Goal: Information Seeking & Learning: Find contact information

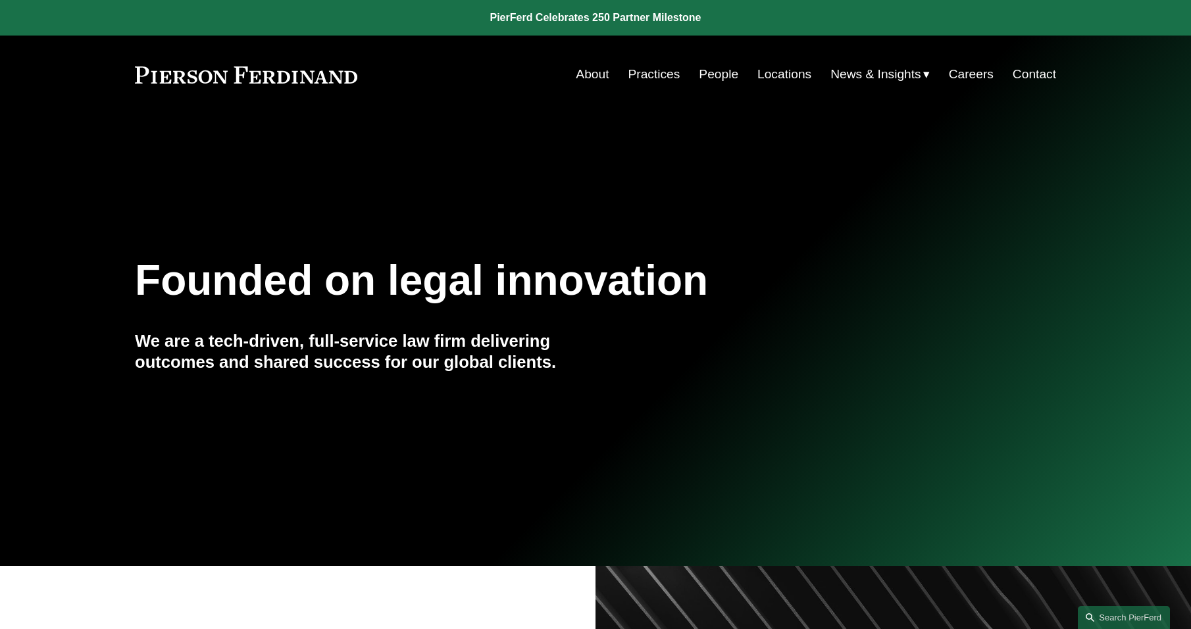
click at [711, 74] on link "People" at bounding box center [718, 74] width 39 height 25
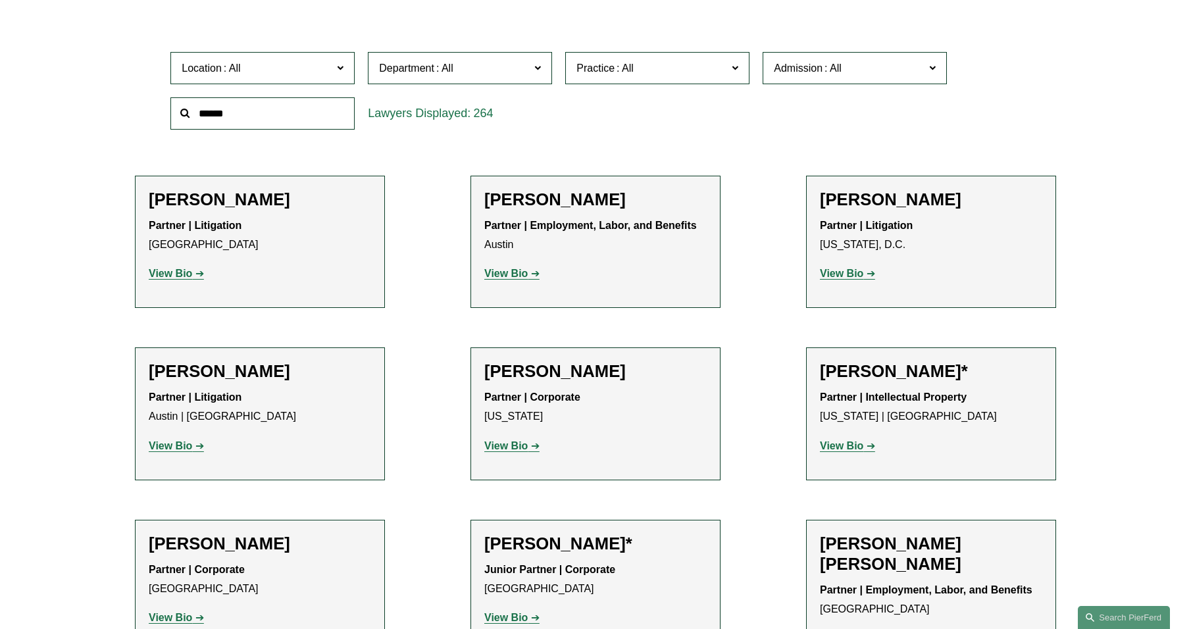
scroll to position [197, 0]
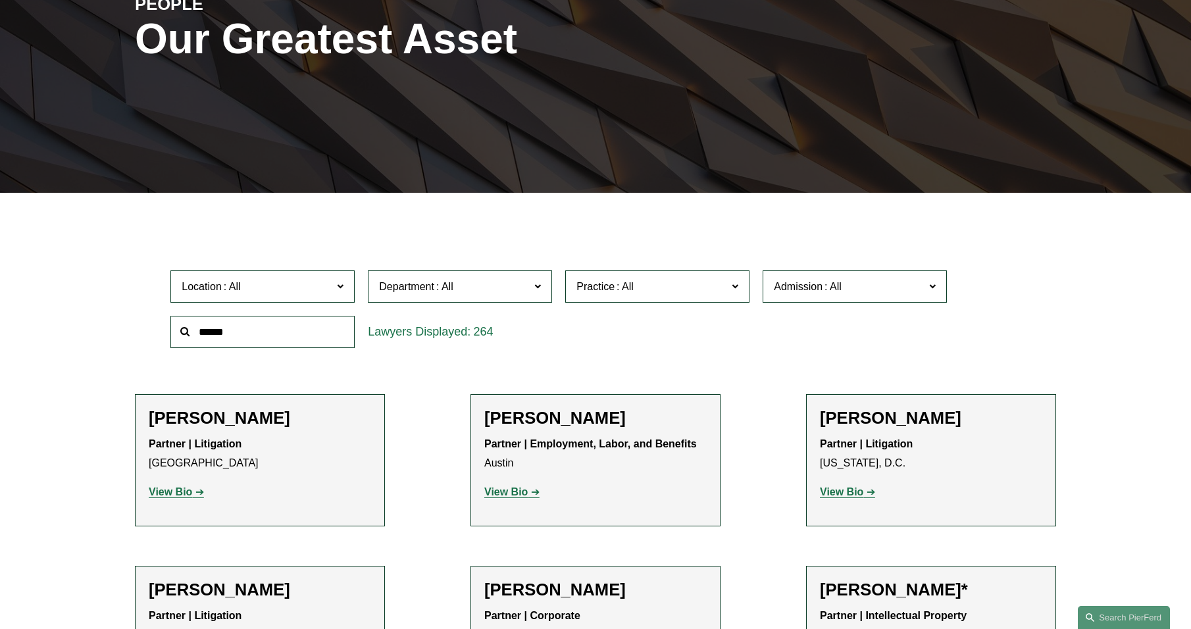
click at [250, 341] on input "text" at bounding box center [262, 332] width 184 height 32
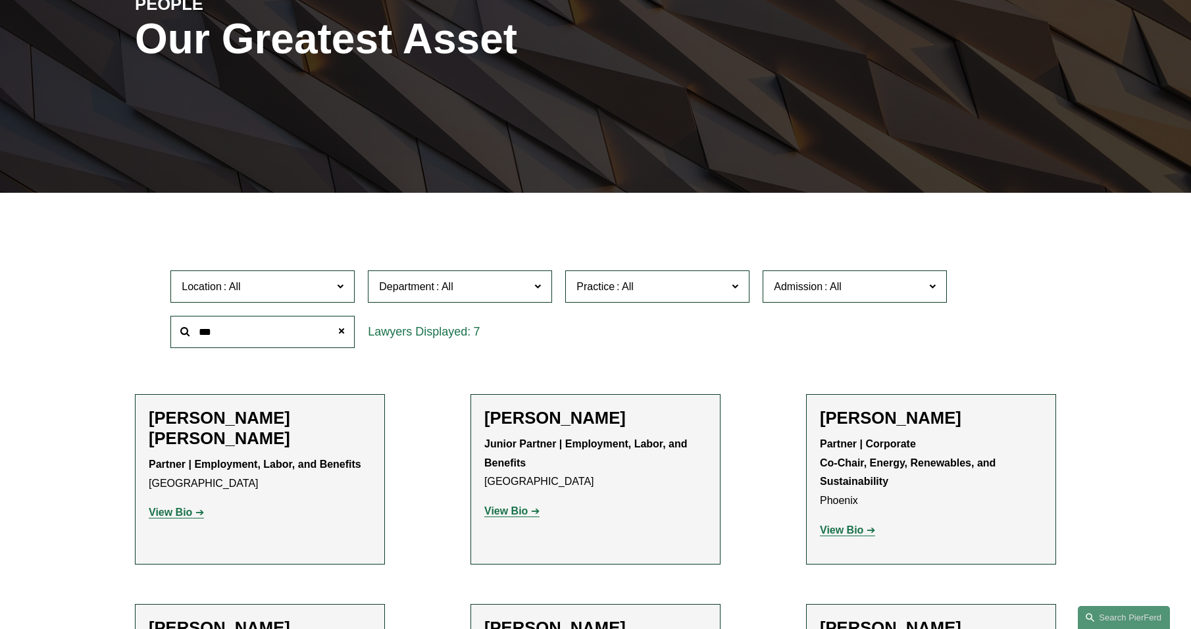
type input "***"
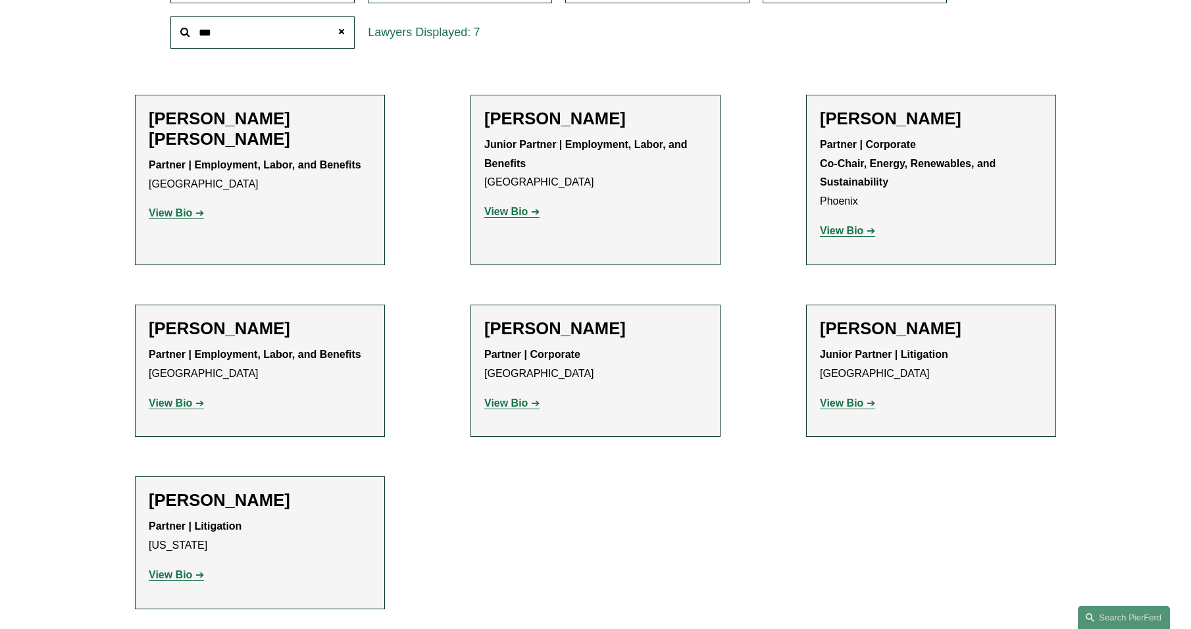
scroll to position [526, 0]
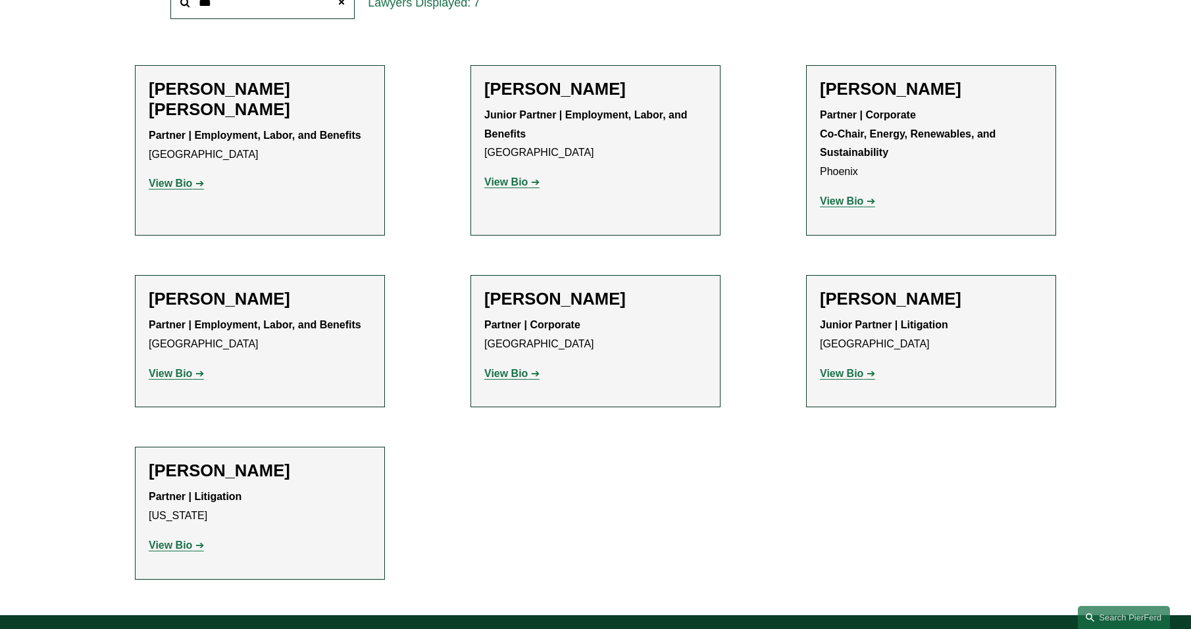
click at [848, 206] on strong "View Bio" at bounding box center [841, 200] width 43 height 11
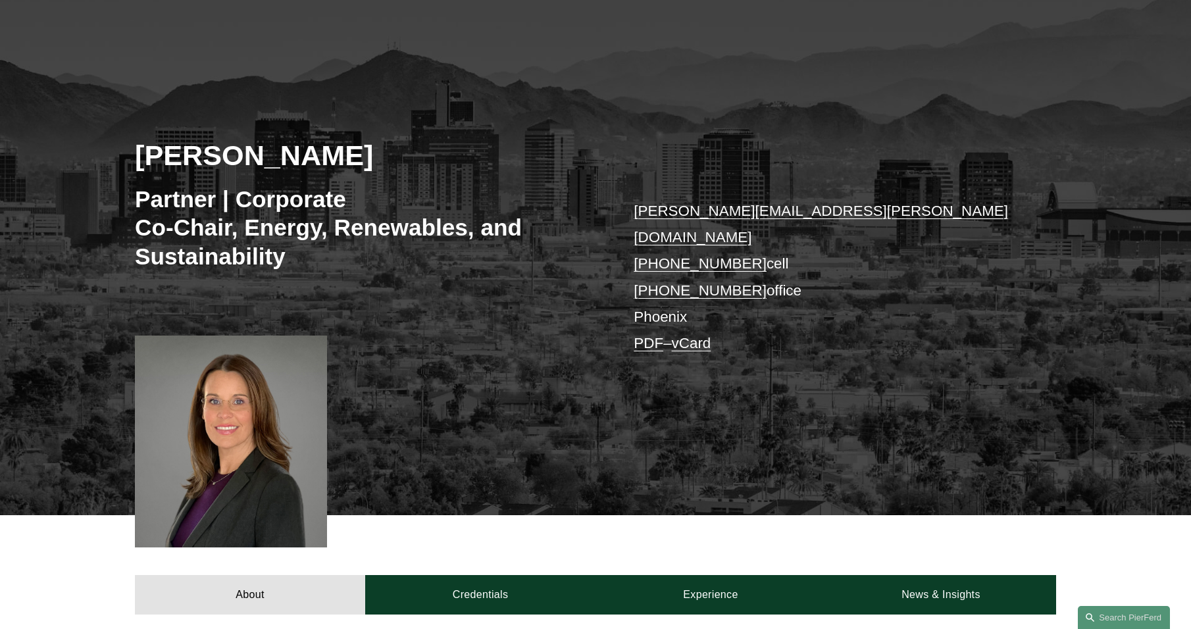
scroll to position [263, 0]
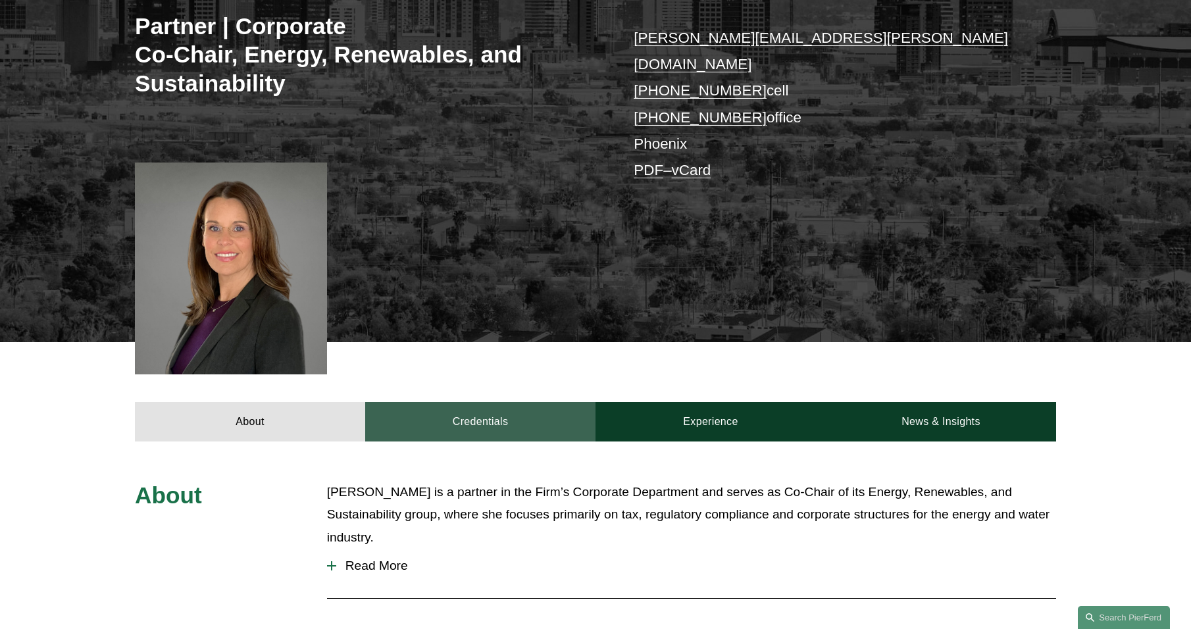
click at [519, 405] on link "Credentials" at bounding box center [480, 421] width 230 height 39
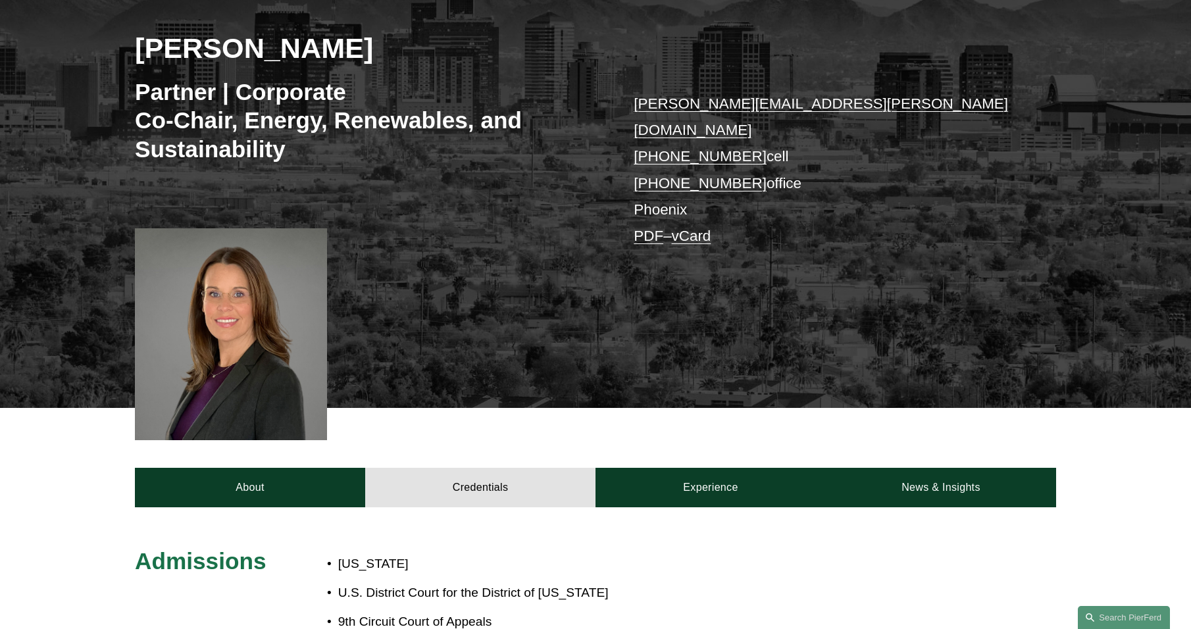
scroll to position [0, 0]
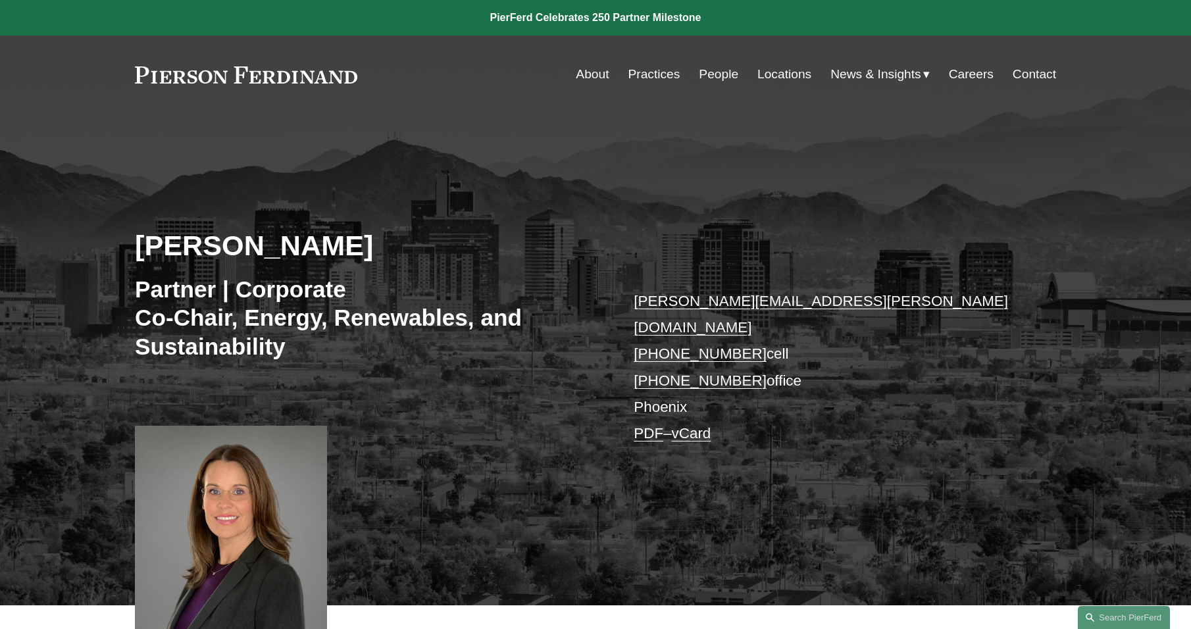
click at [713, 66] on link "People" at bounding box center [718, 74] width 39 height 25
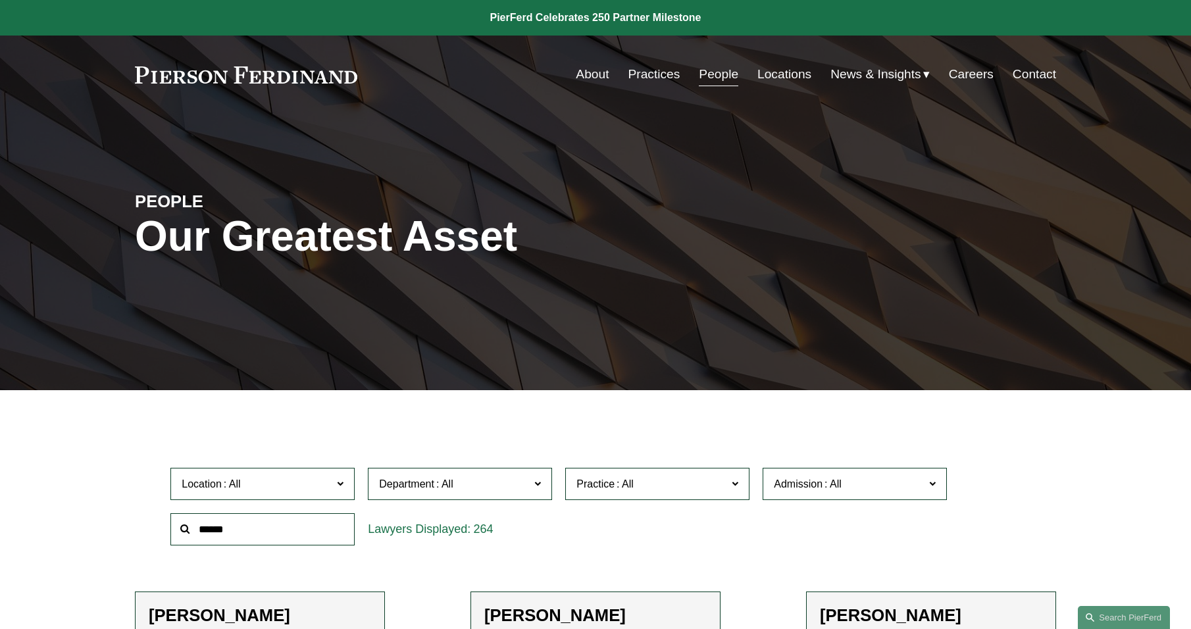
click at [269, 532] on input "text" at bounding box center [262, 529] width 184 height 32
type input "*******"
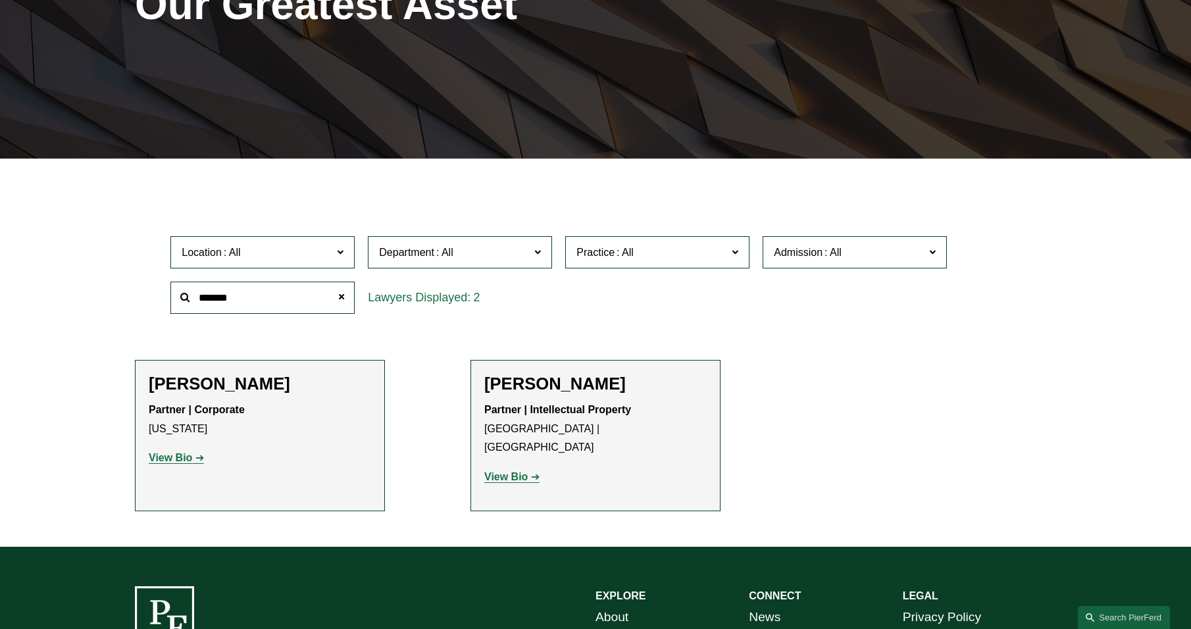
scroll to position [329, 0]
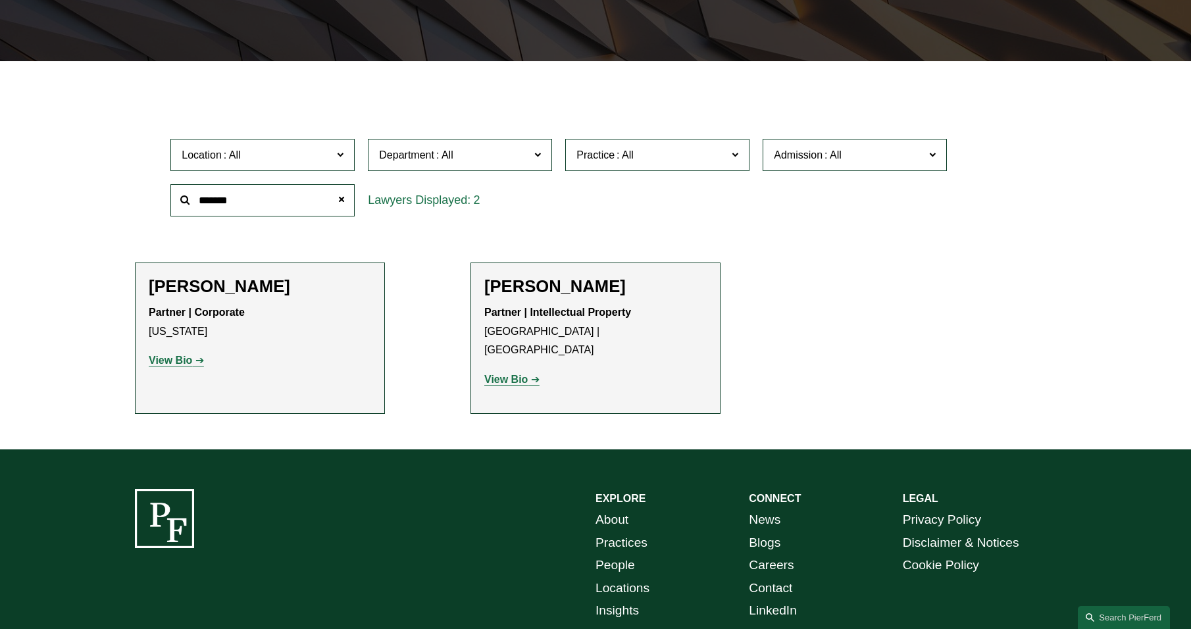
click at [494, 374] on strong "View Bio" at bounding box center [505, 379] width 43 height 11
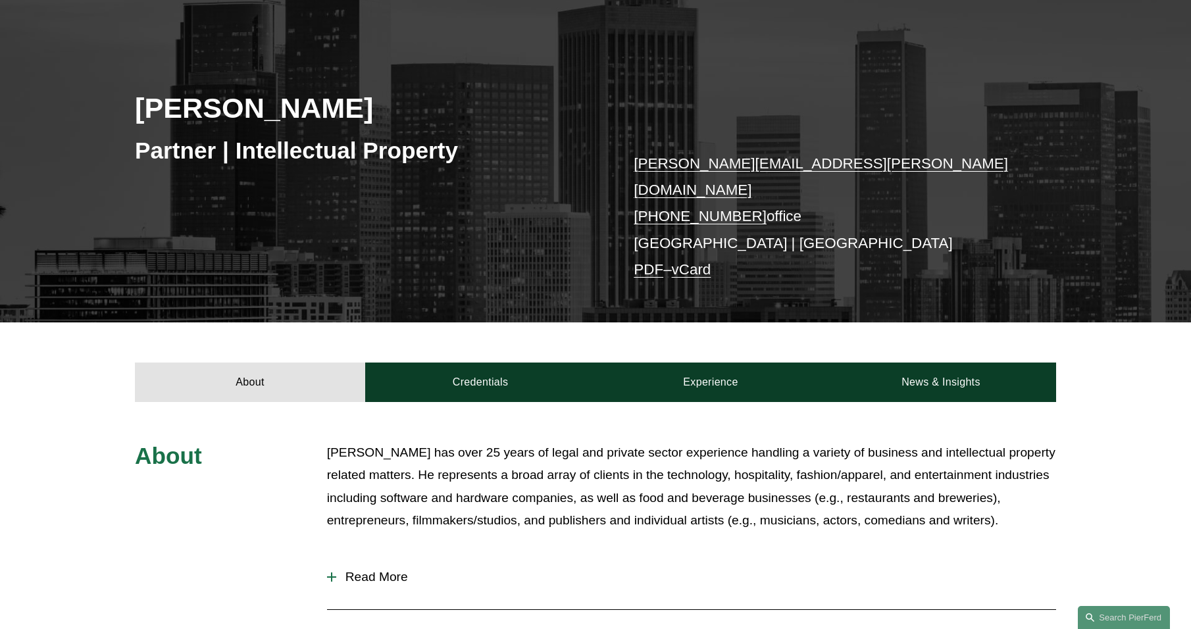
scroll to position [197, 0]
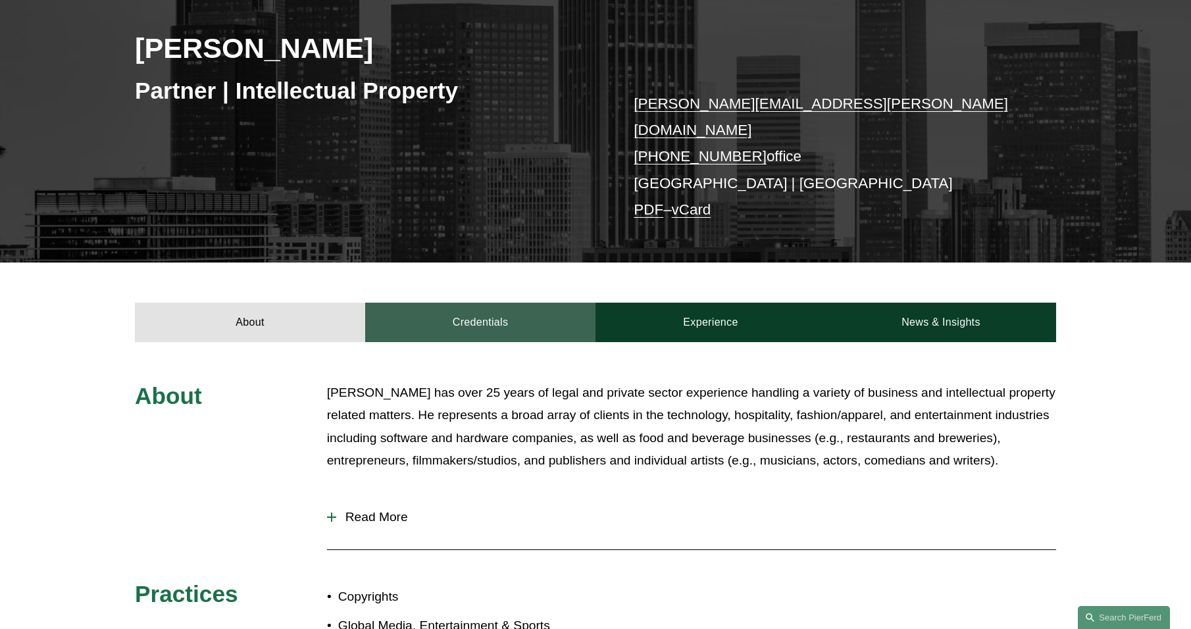
click at [455, 309] on link "Credentials" at bounding box center [480, 322] width 230 height 39
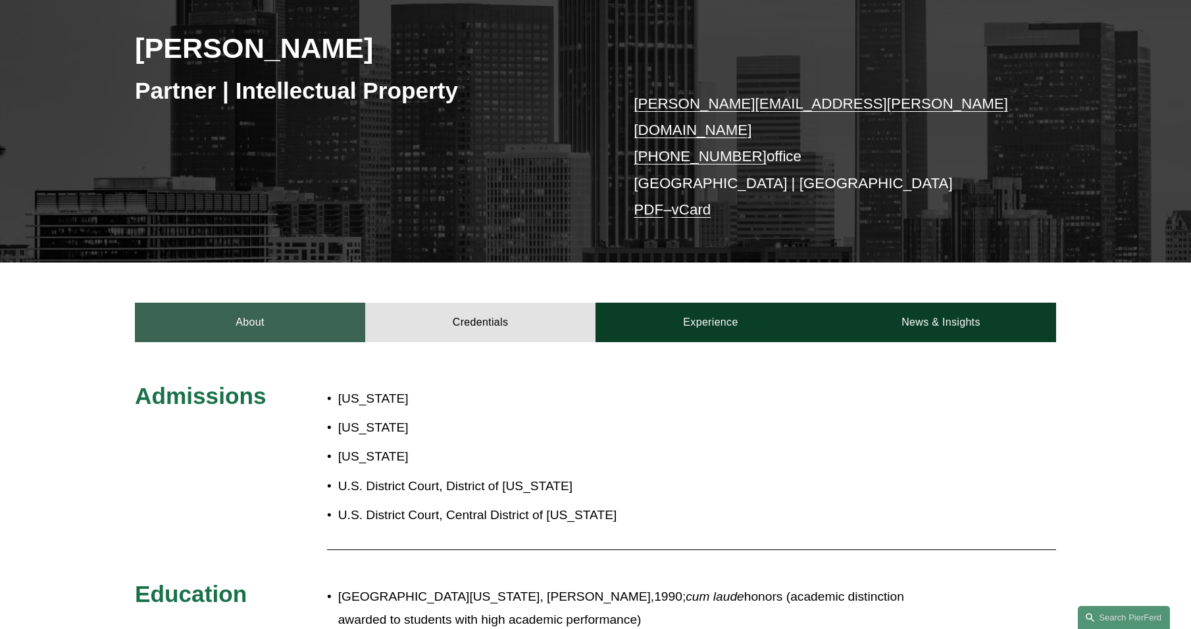
click at [234, 319] on link "About" at bounding box center [250, 322] width 230 height 39
